Goal: Find specific page/section: Find specific page/section

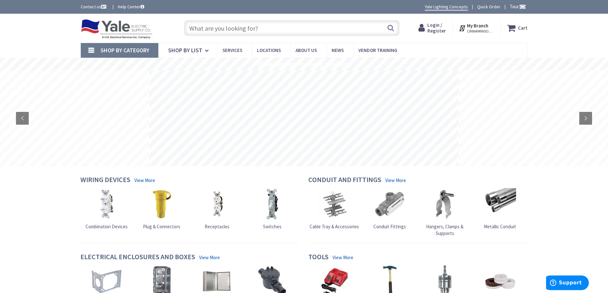
click at [204, 27] on input "text" at bounding box center [291, 28] width 215 height 16
click at [206, 54] on icon at bounding box center [208, 51] width 6 height 14
click at [258, 25] on input "text" at bounding box center [291, 28] width 215 height 16
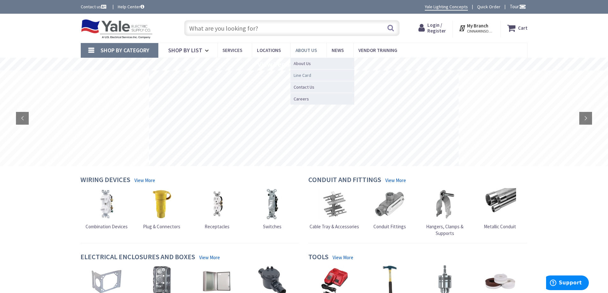
click at [297, 76] on span "Line Card" at bounding box center [303, 75] width 18 height 6
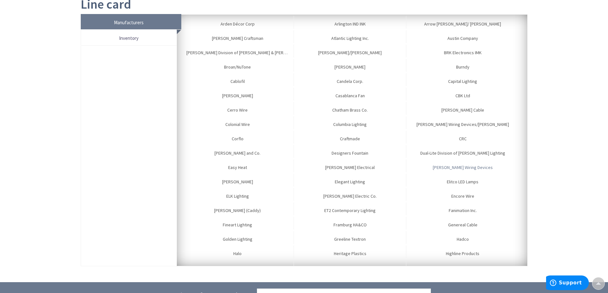
scroll to position [96, 0]
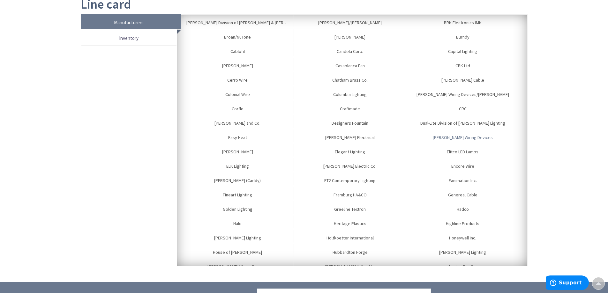
click at [449, 137] on link "Eaton Wiring Devices" at bounding box center [462, 136] width 112 height 13
